Goal: Obtain resource: Obtain resource

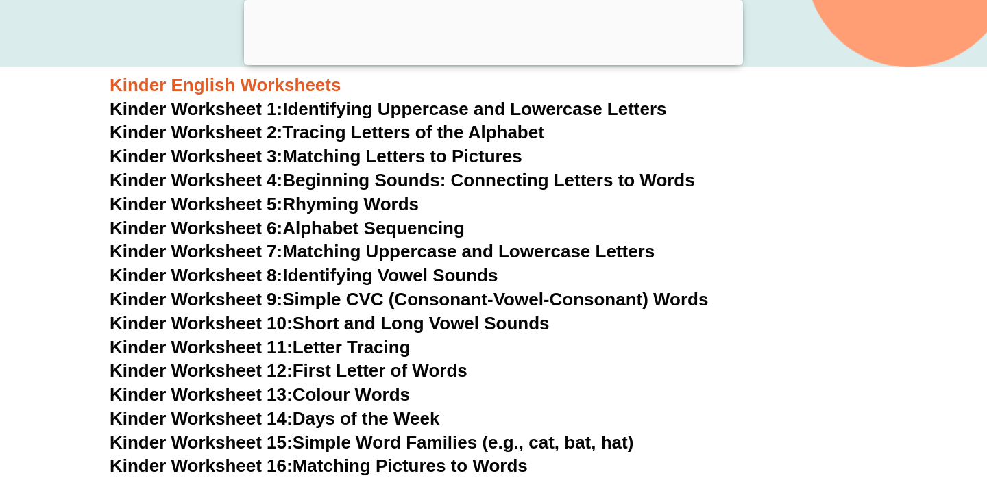
scroll to position [542, 0]
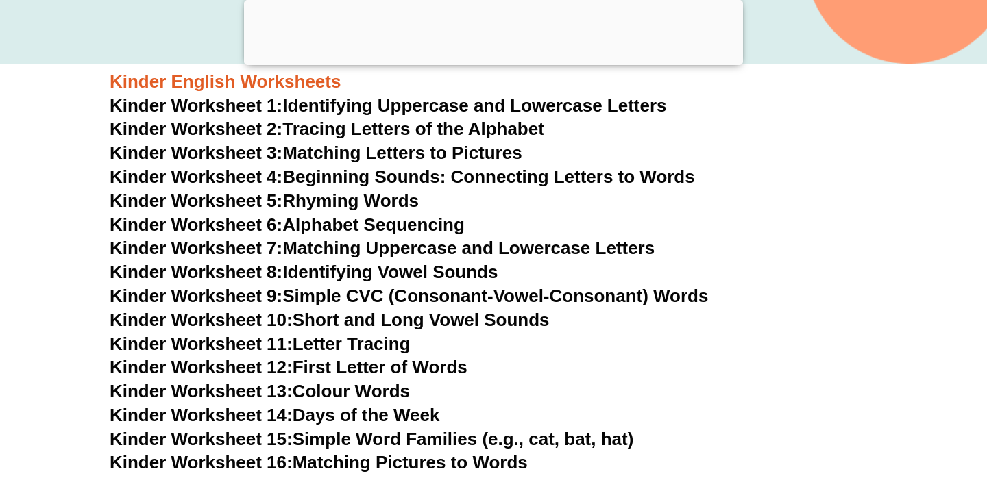
click at [358, 180] on link "Kinder Worksheet 4: Beginning Sounds: Connecting Letters to Words" at bounding box center [402, 176] width 585 height 21
click at [330, 206] on link "Kinder Worksheet 5: Rhyming Words" at bounding box center [264, 200] width 309 height 21
click at [389, 225] on link "Kinder Worksheet 6: Alphabet Sequencing" at bounding box center [287, 224] width 355 height 21
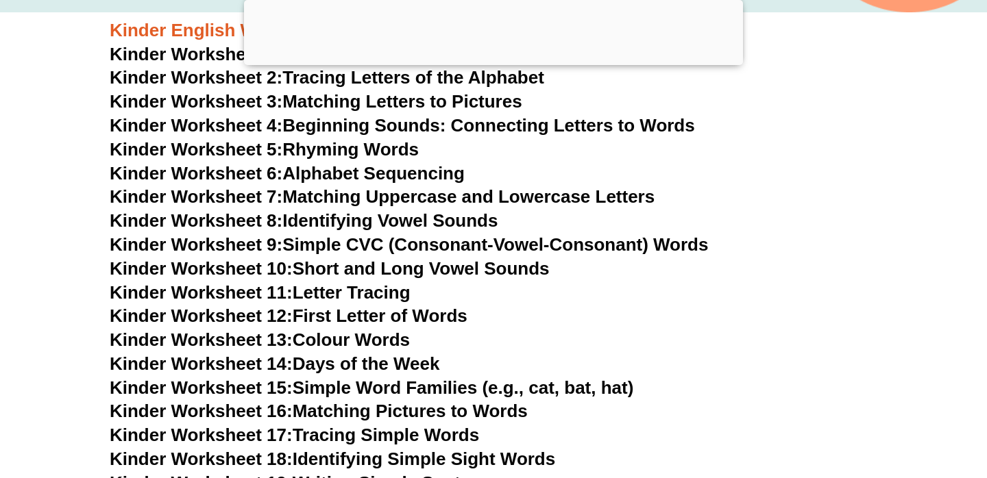
scroll to position [595, 0]
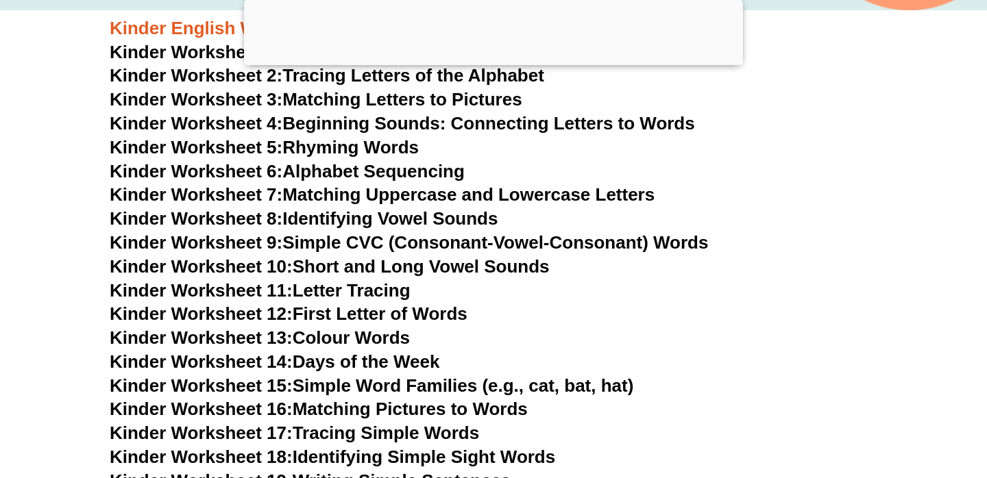
click at [349, 197] on link "Kinder Worksheet 7: Matching Uppercase and Lowercase Letters" at bounding box center [382, 194] width 545 height 21
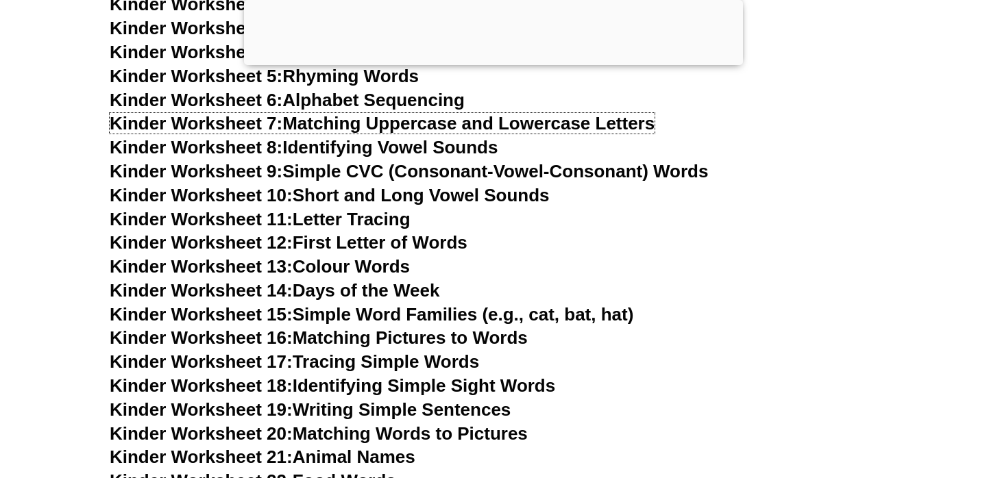
scroll to position [669, 0]
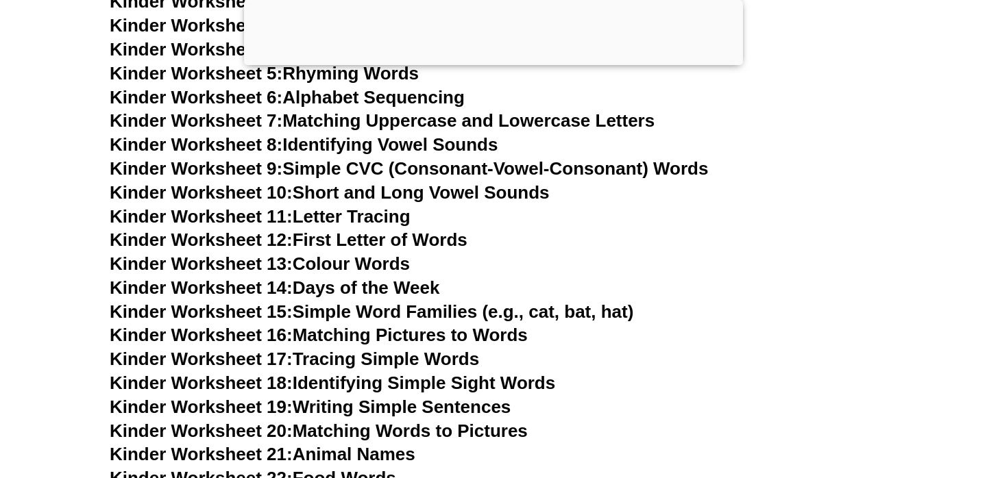
click at [447, 139] on link "Kinder Worksheet 8: Identifying Vowel Sounds" at bounding box center [304, 144] width 388 height 21
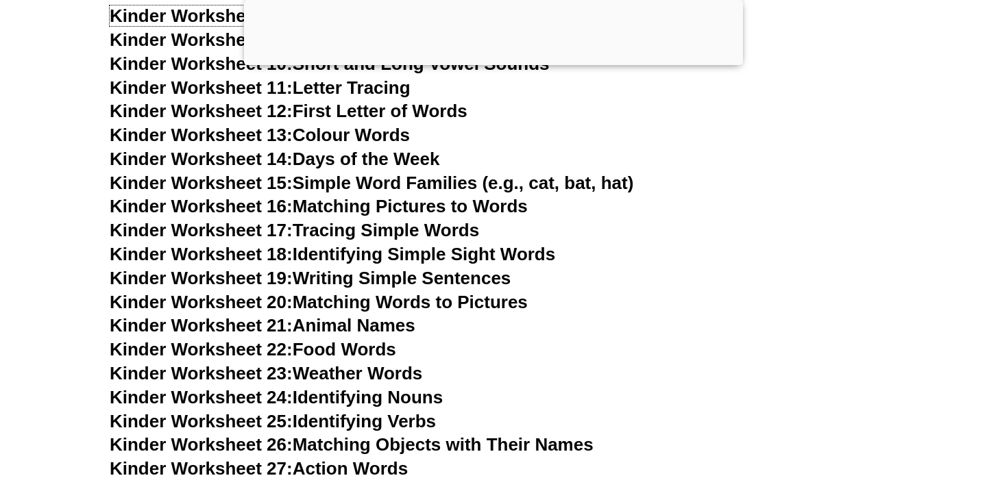
scroll to position [800, 0]
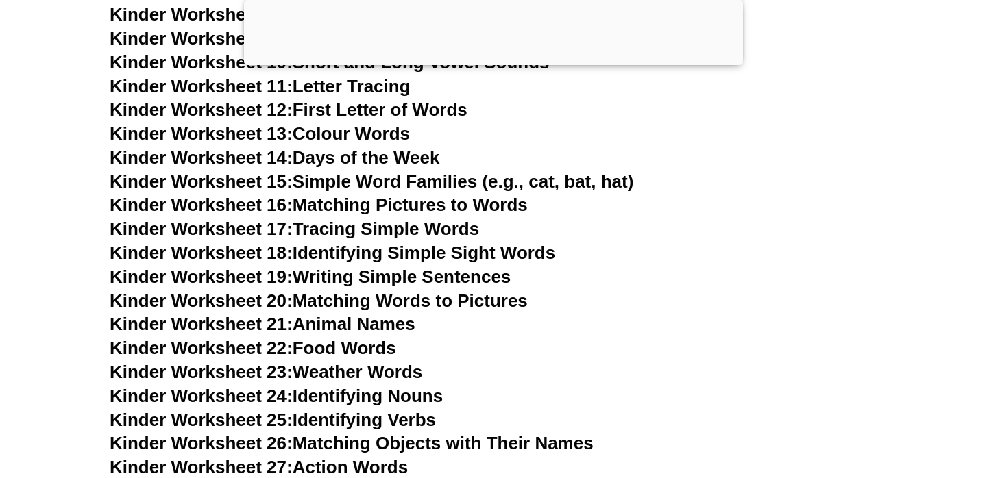
click at [382, 138] on link "Kinder Worksheet 13: Colour Words" at bounding box center [260, 133] width 300 height 21
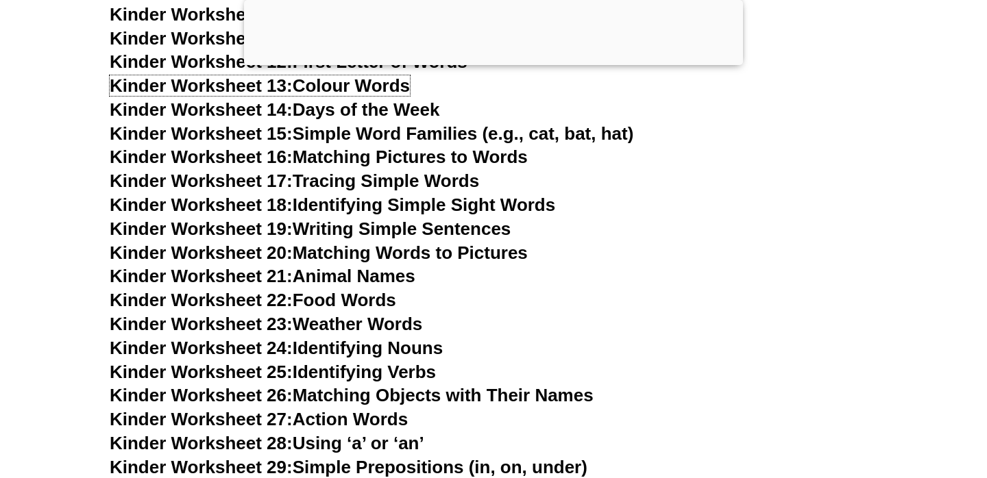
scroll to position [850, 0]
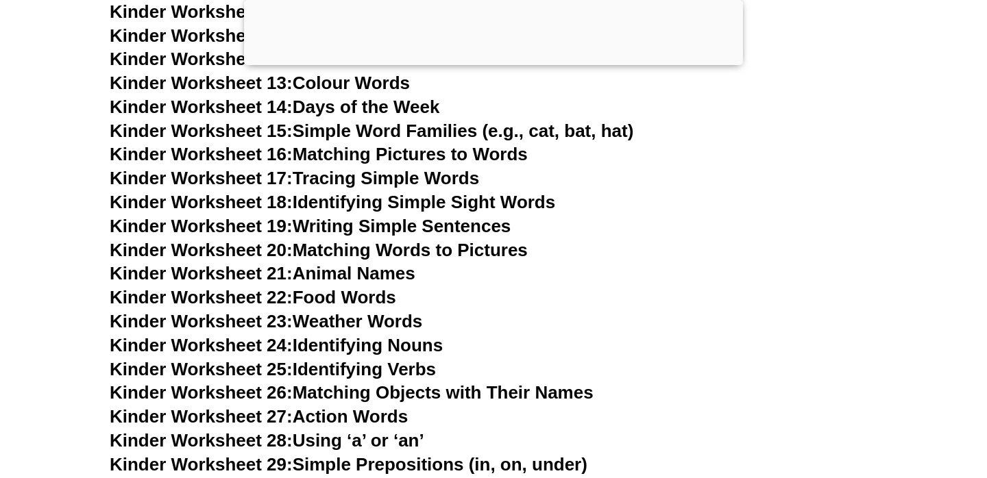
click at [479, 138] on link "Kinder Worksheet 15: Simple Word Families (e.g., cat, bat, hat)" at bounding box center [371, 131] width 523 height 21
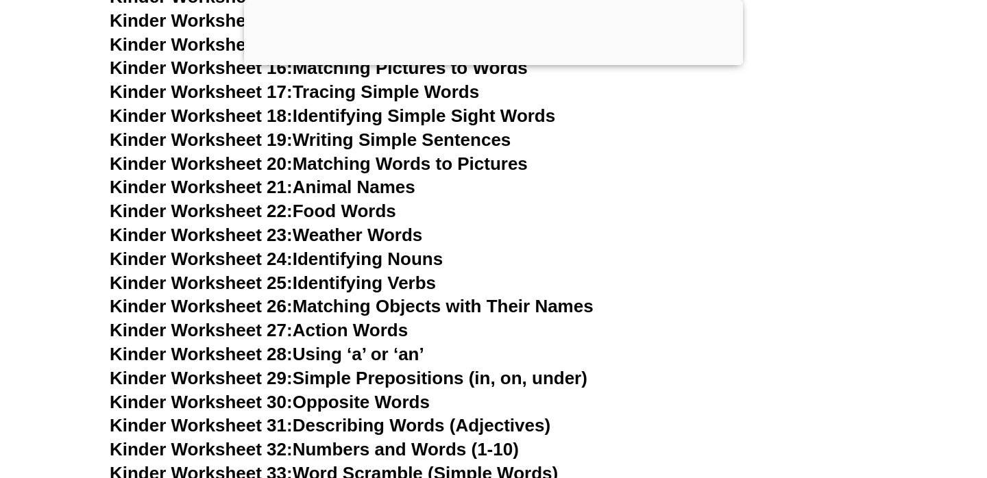
scroll to position [938, 0]
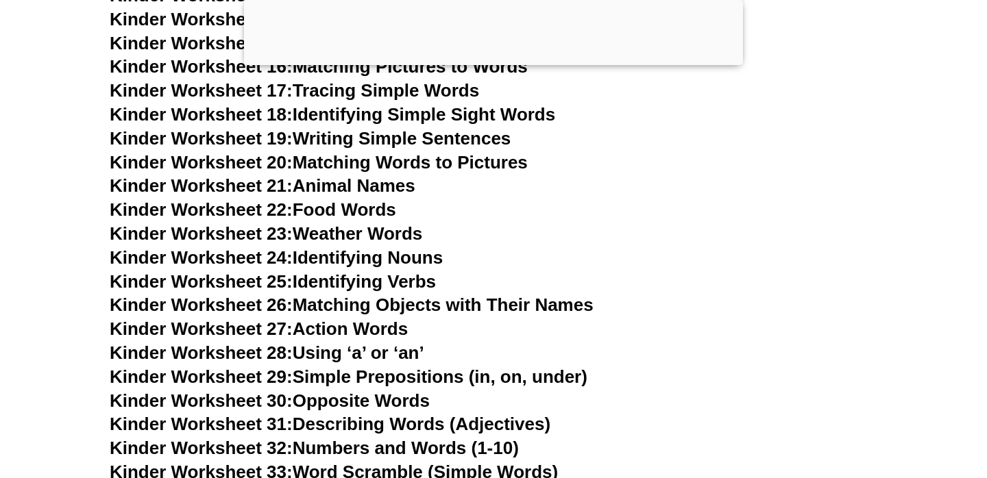
click at [398, 143] on link "Kinder Worksheet 19: Writing Simple Sentences" at bounding box center [310, 138] width 401 height 21
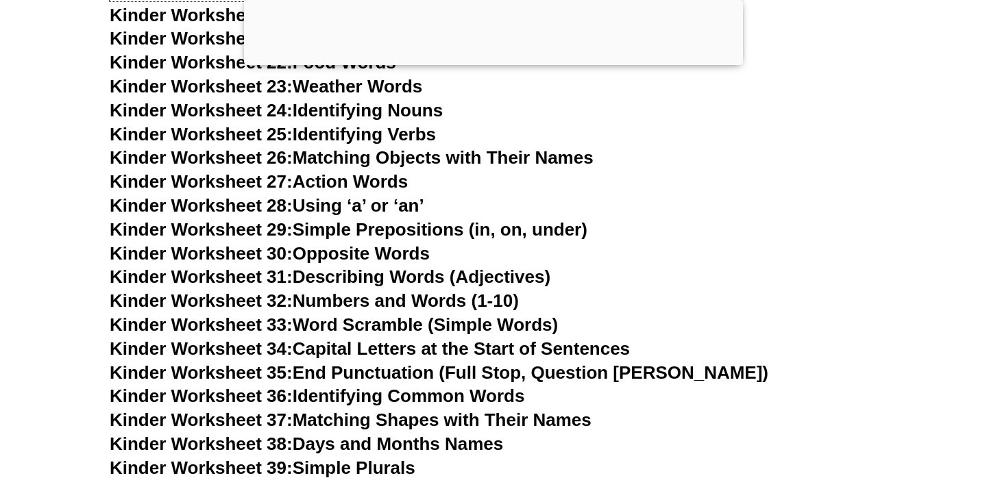
scroll to position [1087, 0]
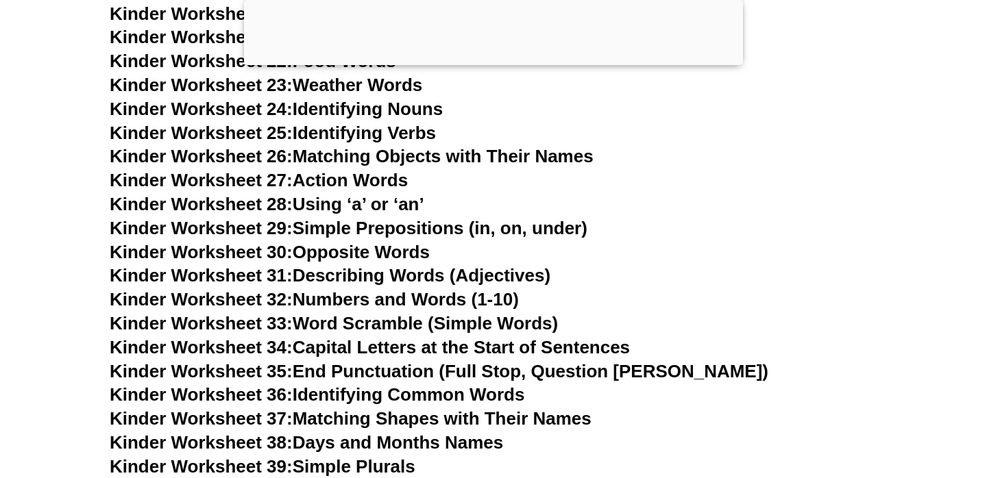
click at [333, 174] on link "Kinder Worksheet 27: Action Words" at bounding box center [259, 180] width 298 height 21
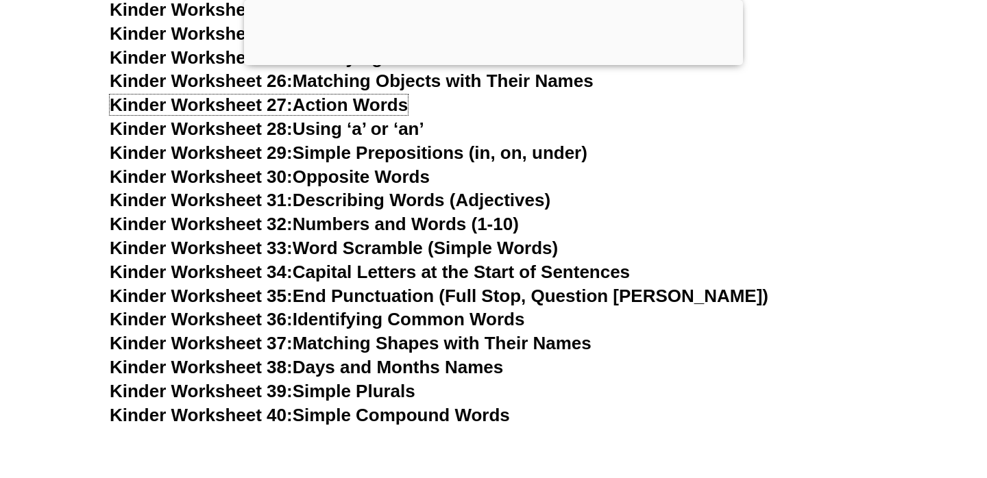
scroll to position [1163, 0]
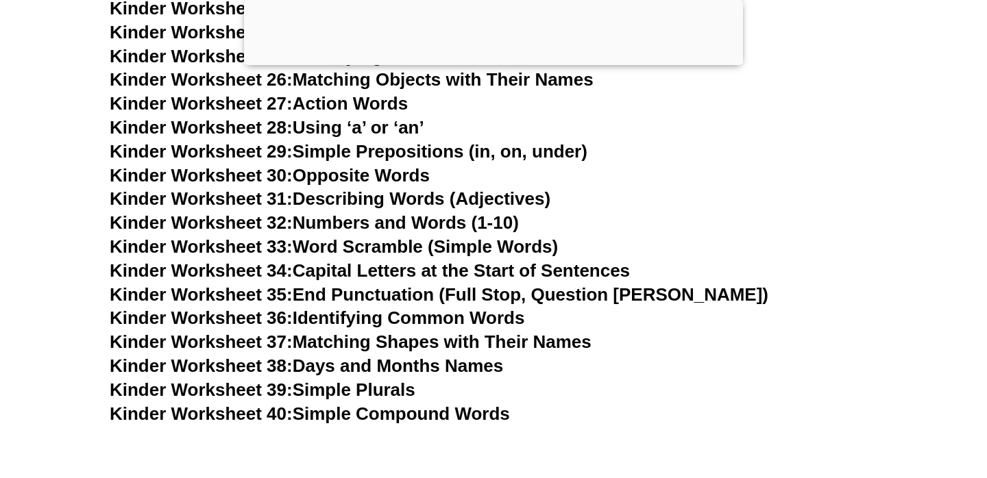
click at [379, 158] on link "Kinder Worksheet 29: Simple Prepositions (in, on, under)" at bounding box center [349, 151] width 478 height 21
click at [395, 127] on link "Kinder Worksheet 28: Using ‘a’ or ‘an’" at bounding box center [267, 127] width 314 height 21
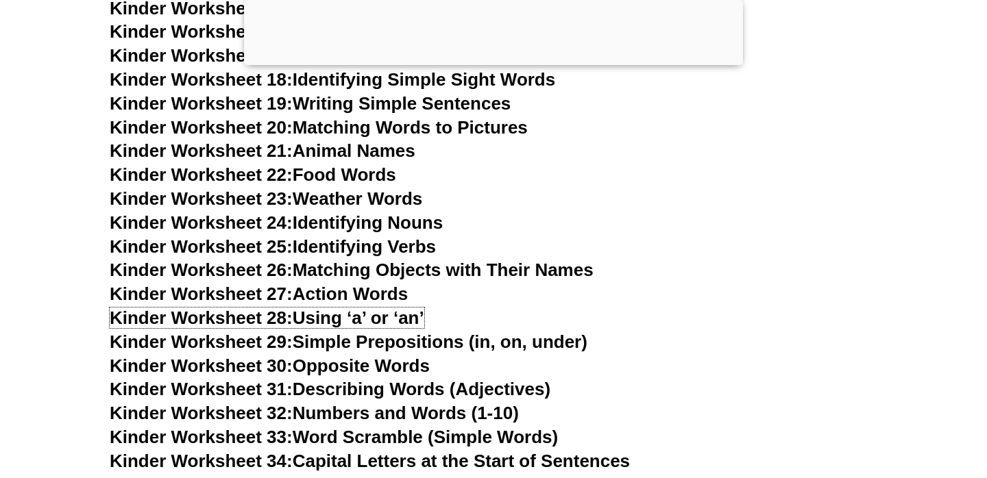
scroll to position [972, 0]
click at [378, 224] on link "Kinder Worksheet 24: Identifying Nouns" at bounding box center [276, 223] width 333 height 21
click at [374, 247] on link "Kinder Worksheet 25: Identifying Verbs" at bounding box center [273, 247] width 326 height 21
